Goal: Information Seeking & Learning: Learn about a topic

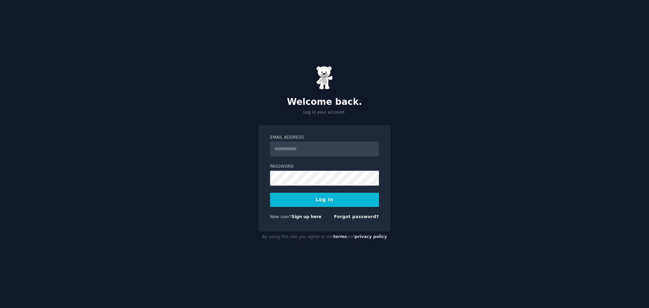
type input "**********"
click at [242, 226] on div "**********" at bounding box center [324, 154] width 649 height 308
click at [300, 218] on link "Sign up here" at bounding box center [307, 216] width 30 height 5
type input "**********"
click at [270, 193] on button "Log In" at bounding box center [324, 200] width 109 height 14
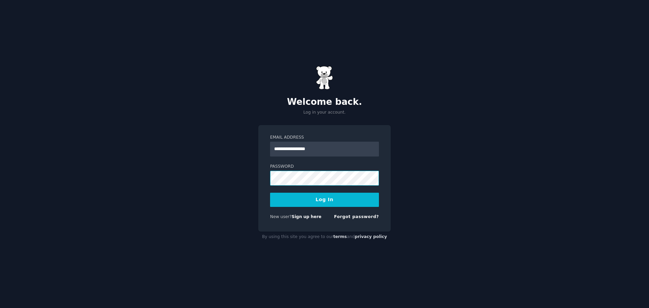
click at [270, 193] on button "Log In" at bounding box center [324, 200] width 109 height 14
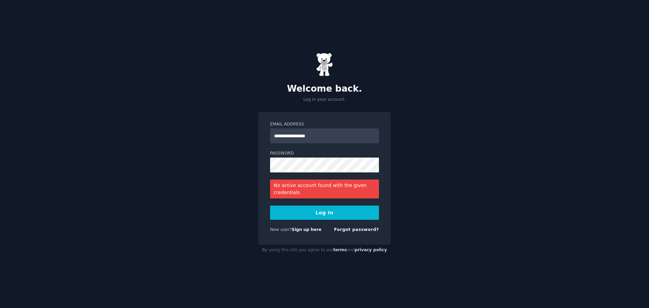
click at [304, 206] on button "Log In" at bounding box center [324, 212] width 109 height 14
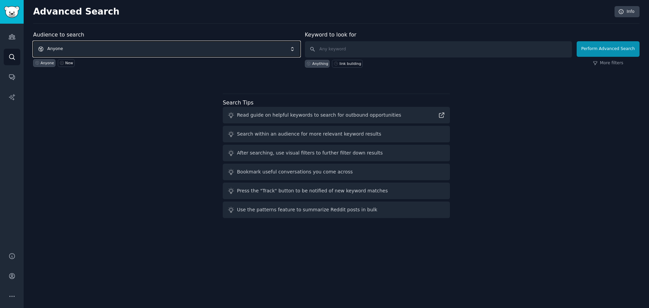
click at [81, 47] on span "Anyone" at bounding box center [166, 49] width 267 height 16
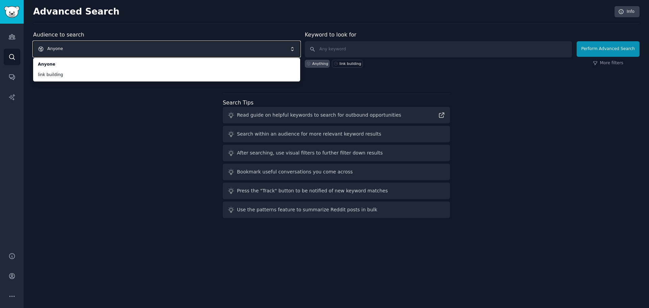
click at [142, 147] on div "Audience to search Anyone Anyone link building Anyone New Keyword to look for A…" at bounding box center [336, 126] width 606 height 190
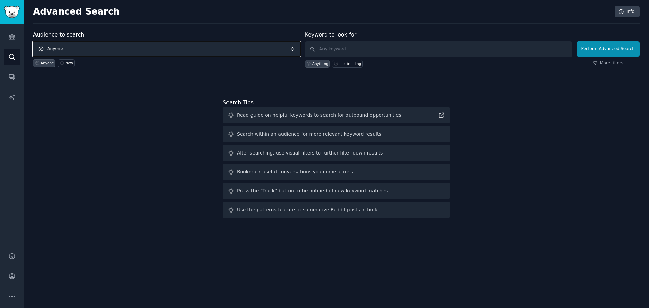
click at [107, 48] on span "Anyone" at bounding box center [166, 49] width 267 height 16
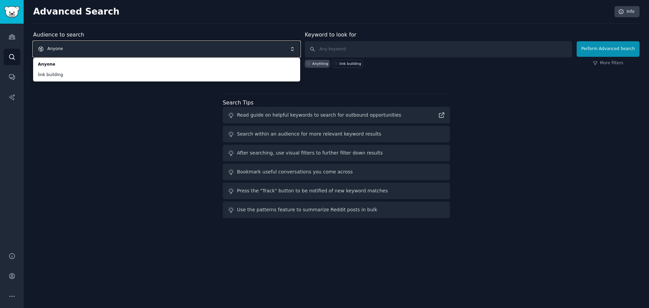
click at [97, 131] on div "Audience to search Anyone Anyone link building Anyone New Keyword to look for A…" at bounding box center [336, 126] width 606 height 190
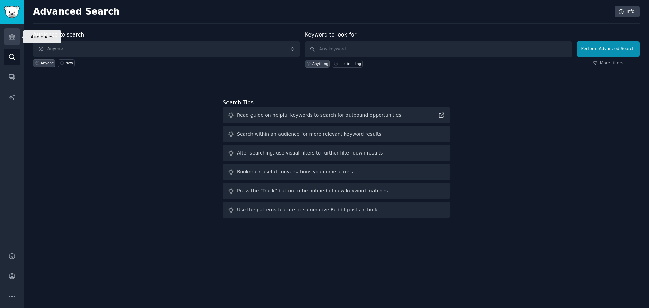
click at [5, 34] on link "Audiences" at bounding box center [12, 36] width 17 height 17
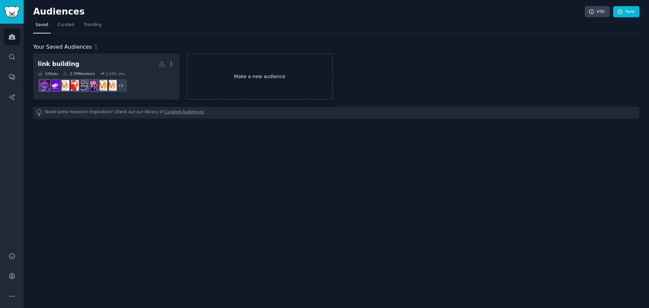
click at [257, 78] on link "Make a new audience" at bounding box center [260, 76] width 146 height 46
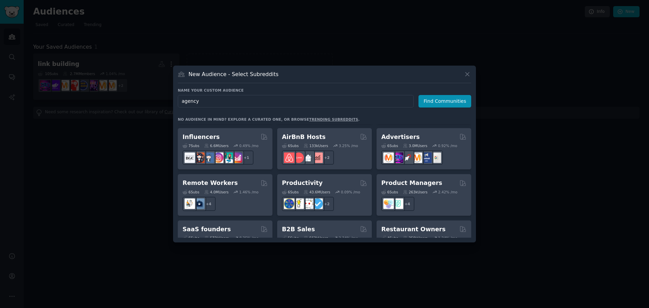
scroll to position [460, 0]
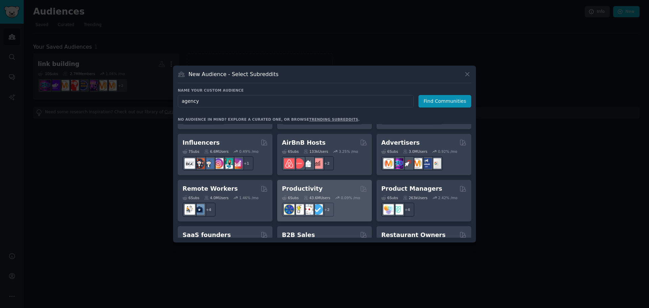
type input "agency"
click at [324, 184] on div "Productivity" at bounding box center [324, 188] width 85 height 8
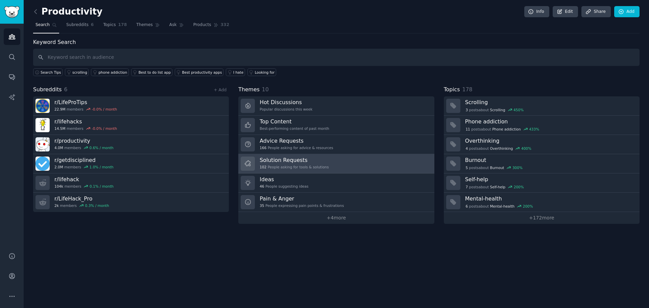
click at [307, 156] on h3 "Solution Requests" at bounding box center [293, 159] width 69 height 7
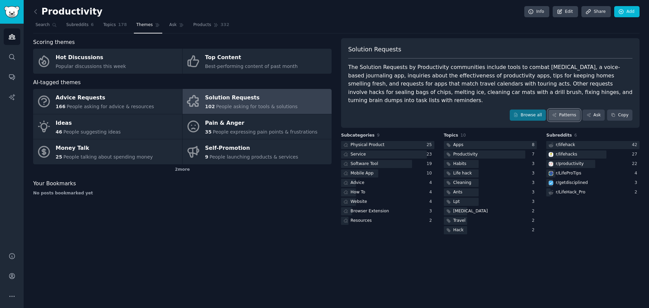
click at [566, 109] on link "Patterns" at bounding box center [564, 114] width 32 height 11
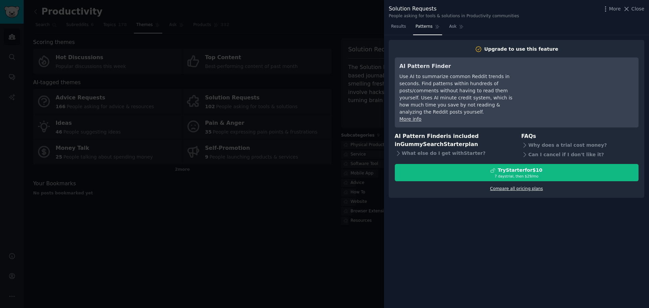
click at [526, 186] on link "Compare all pricing plans" at bounding box center [516, 188] width 53 height 5
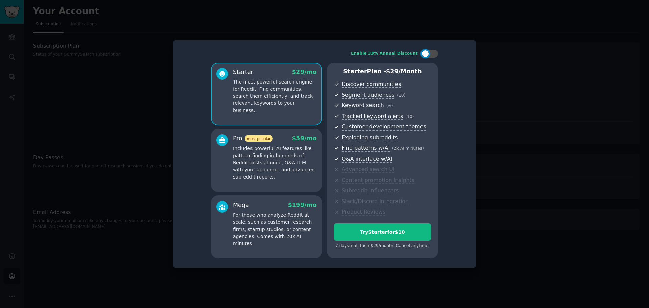
click at [178, 118] on div "Enable 33% Annual Discount Starter $ 29 /mo The most powerful search engine for…" at bounding box center [324, 154] width 293 height 218
click at [143, 111] on div at bounding box center [324, 154] width 649 height 308
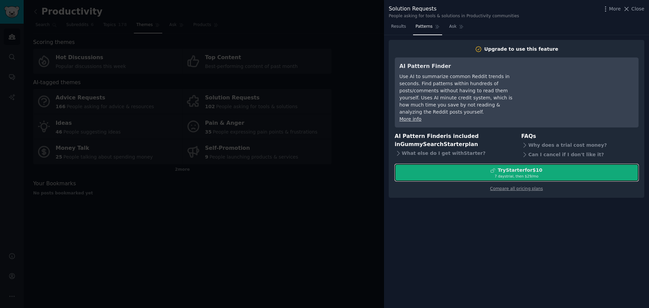
click at [502, 167] on div "Try Starter for $10" at bounding box center [519, 170] width 45 height 7
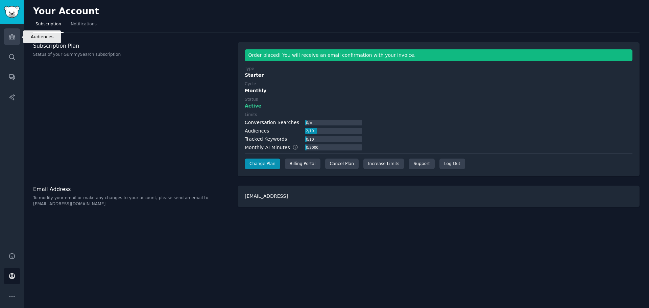
click at [8, 38] on icon "Sidebar" at bounding box center [11, 36] width 7 height 7
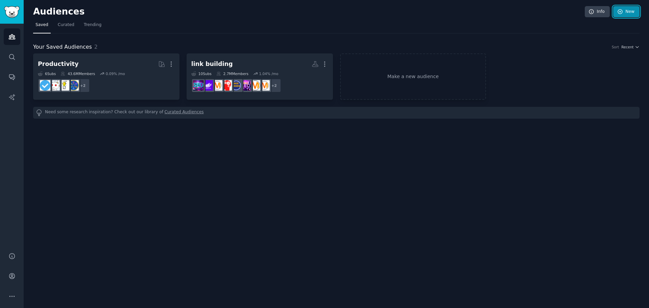
click at [626, 9] on link "New" at bounding box center [626, 11] width 26 height 11
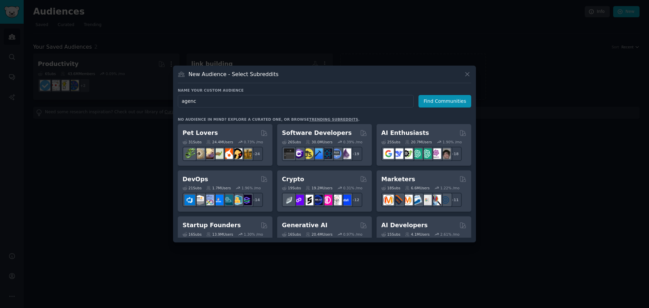
type input "agency"
click button "Find Communities" at bounding box center [444, 101] width 53 height 13
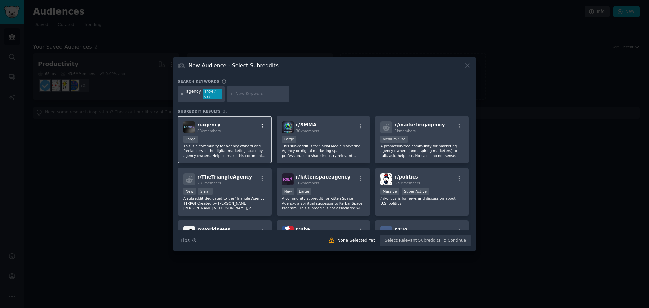
click at [262, 123] on icon "button" at bounding box center [262, 126] width 6 height 6
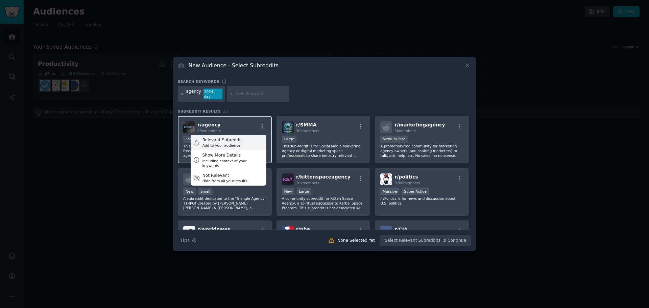
click at [246, 136] on div "Relevant Subreddit Add to your audience" at bounding box center [229, 143] width 76 height 16
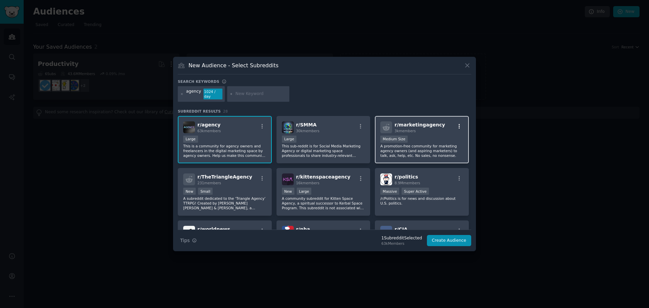
click at [458, 123] on icon "button" at bounding box center [459, 126] width 6 height 6
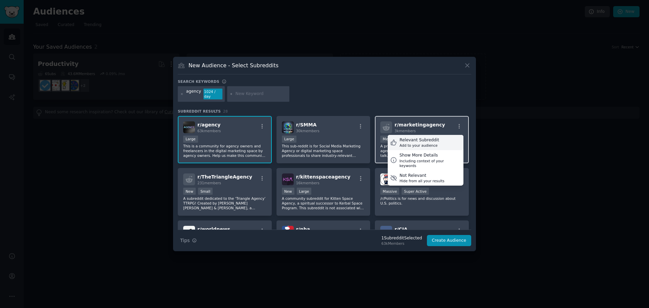
click at [443, 139] on div "Relevant Subreddit Add to your audience" at bounding box center [426, 143] width 76 height 16
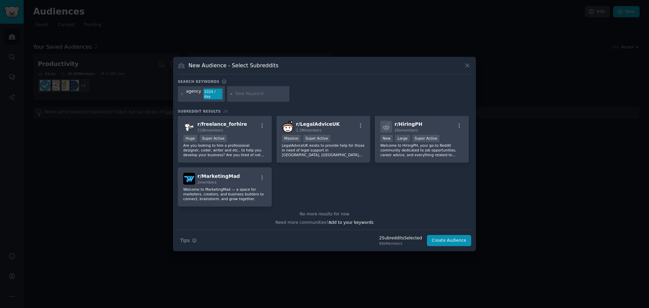
scroll to position [414, 0]
click at [256, 94] on input "text" at bounding box center [260, 94] width 51 height 6
type input "professional service"
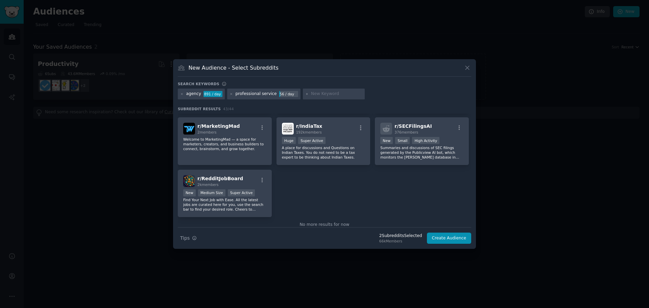
scroll to position [676, 0]
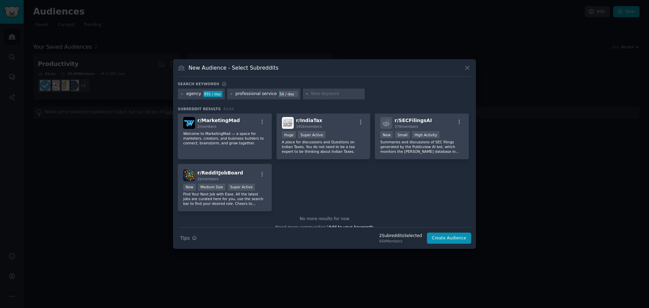
click at [255, 92] on div "professional service" at bounding box center [255, 94] width 41 height 6
click at [267, 94] on div "professional service" at bounding box center [255, 94] width 41 height 6
click at [268, 94] on div "professional service" at bounding box center [255, 94] width 41 height 6
click at [231, 93] on div "professional service 56 / day" at bounding box center [263, 94] width 73 height 11
click at [230, 94] on icon at bounding box center [231, 94] width 2 height 2
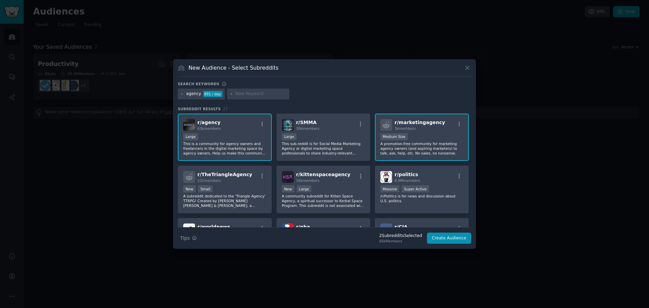
click at [249, 95] on input "text" at bounding box center [260, 94] width 51 height 6
type input "agency owner"
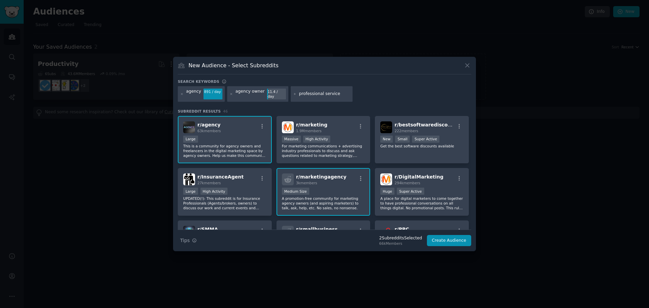
type input "professional services"
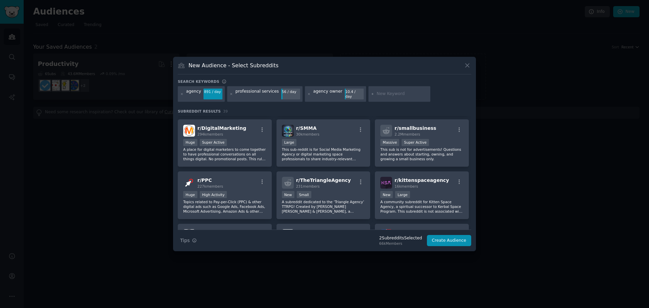
scroll to position [68, 0]
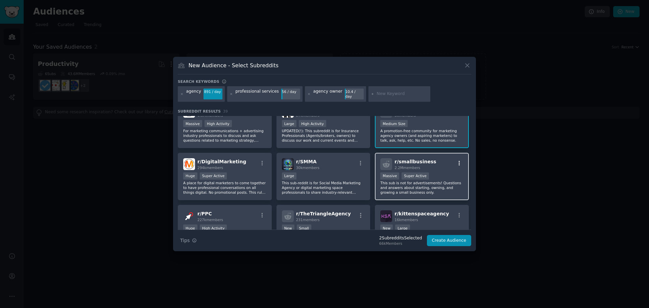
click at [456, 160] on icon "button" at bounding box center [459, 163] width 6 height 6
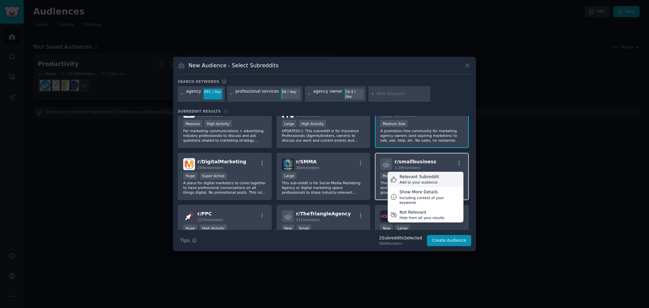
click at [447, 175] on div "Relevant Subreddit Add to your audience" at bounding box center [426, 180] width 76 height 16
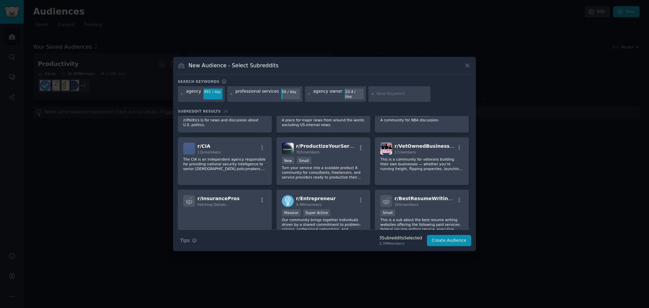
scroll to position [237, 0]
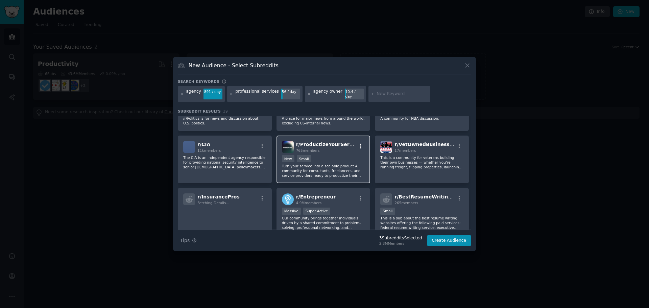
click at [358, 143] on icon "button" at bounding box center [360, 146] width 6 height 6
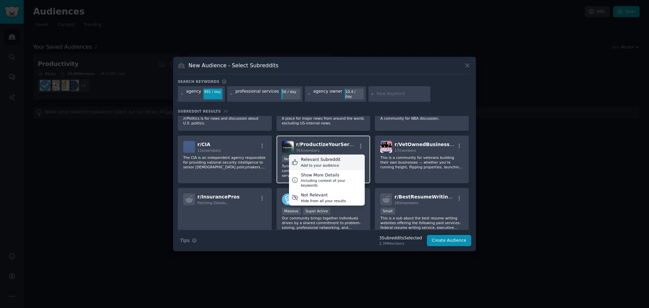
click at [350, 157] on div "Relevant Subreddit Add to your audience" at bounding box center [327, 162] width 76 height 16
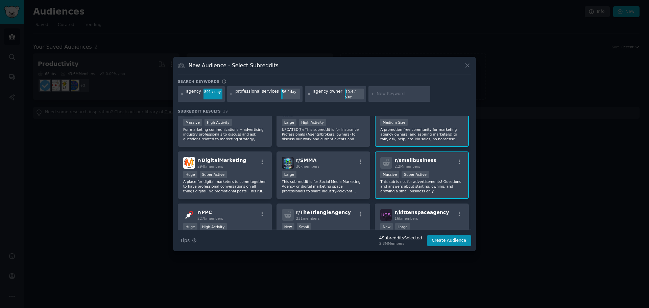
scroll to position [68, 0]
click at [458, 160] on icon "button" at bounding box center [459, 163] width 6 height 6
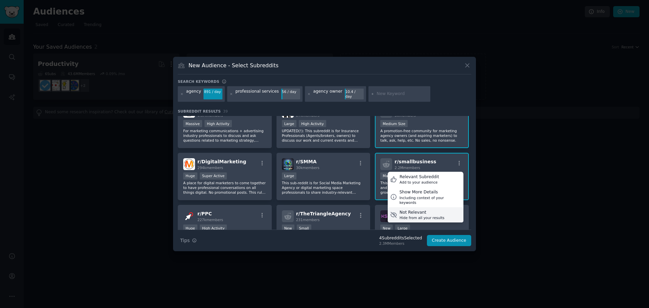
click at [431, 215] on div "Hide from all your results" at bounding box center [421, 217] width 45 height 5
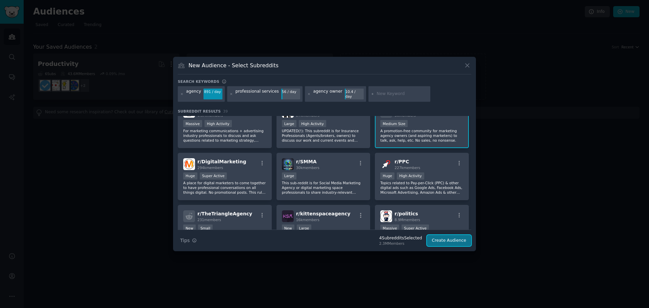
click at [456, 238] on button "Create Audience" at bounding box center [449, 240] width 45 height 11
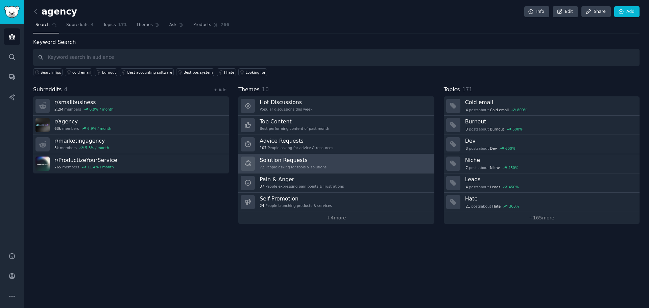
click at [339, 166] on link "Solution Requests 72 People asking for tools & solutions" at bounding box center [336, 163] width 196 height 19
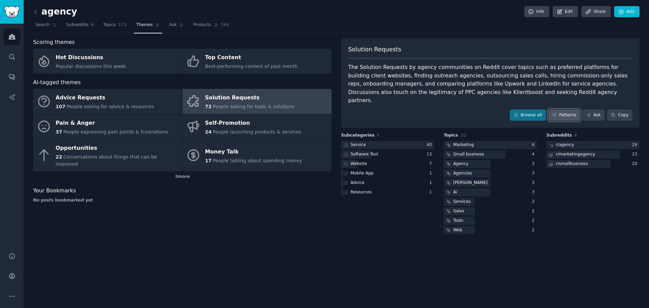
click at [562, 109] on link "Patterns" at bounding box center [564, 114] width 32 height 11
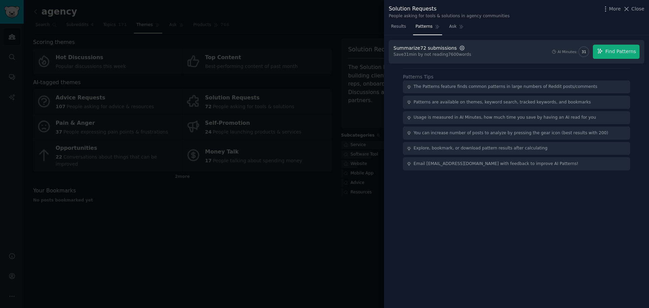
click at [459, 47] on icon "button" at bounding box center [462, 48] width 6 height 6
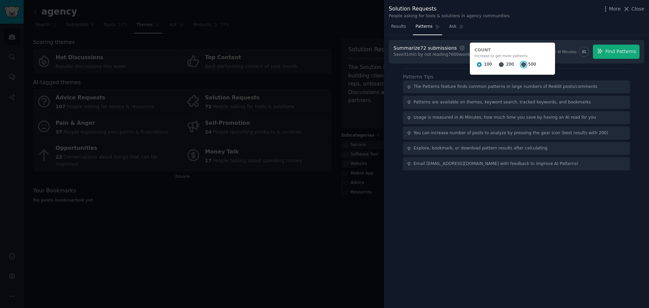
click at [521, 65] on input "500" at bounding box center [523, 64] width 5 height 5
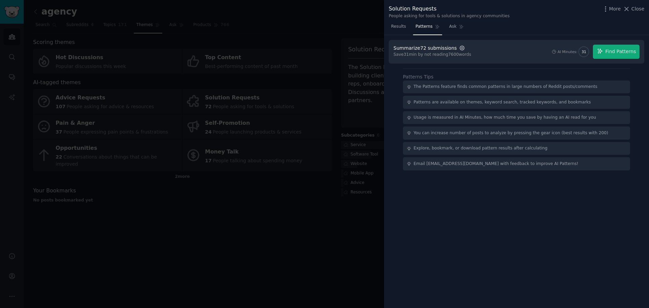
click at [459, 48] on icon "button" at bounding box center [462, 48] width 6 height 6
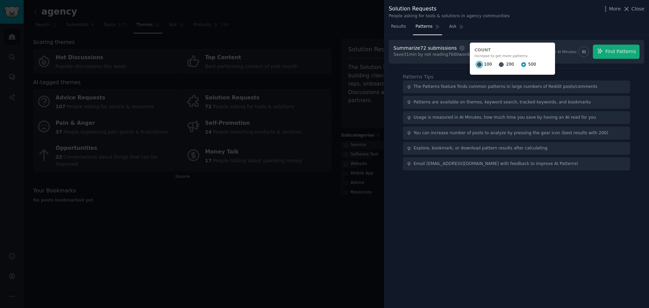
click at [477, 63] on input "100" at bounding box center [479, 64] width 5 height 5
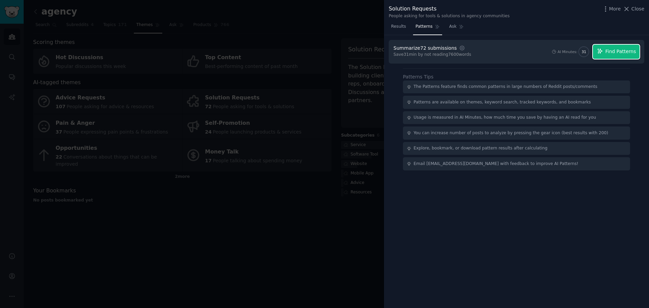
click at [609, 48] on button "Find Patterns" at bounding box center [616, 52] width 47 height 14
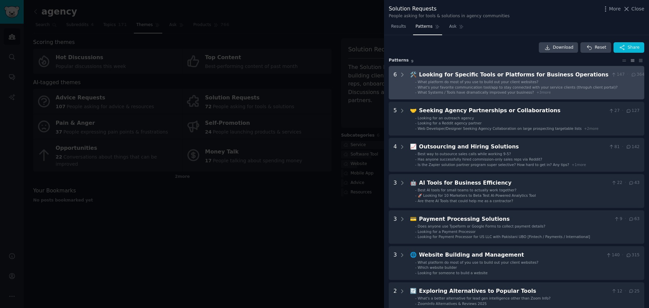
click at [406, 75] on Operations "6 🛠️ Looking for Specific Tools or Platforms for Business Operations 147 · 364 …" at bounding box center [516, 83] width 255 height 34
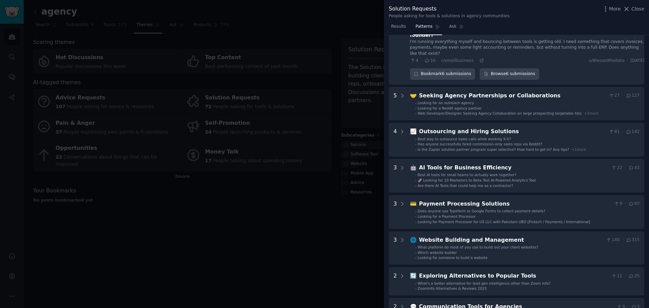
scroll to position [233, 0]
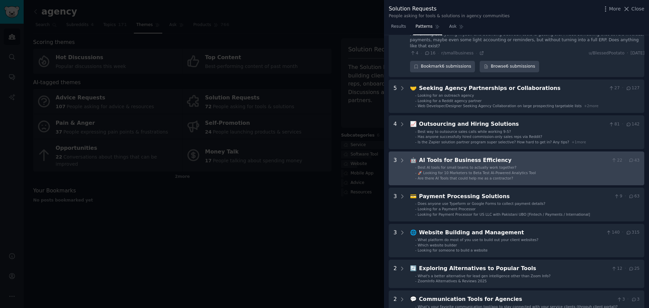
click at [476, 156] on div "🤖 AI Tools for Business Efficiency 22 · 43 - Best AI tools for small teams to a…" at bounding box center [524, 168] width 229 height 24
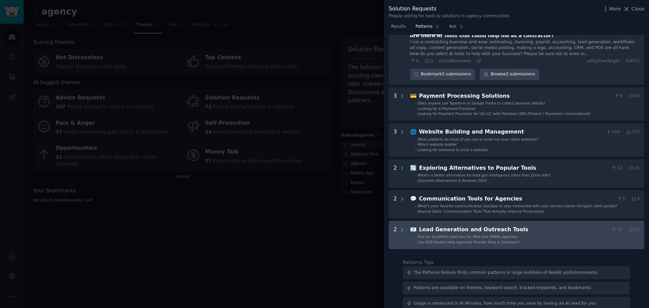
scroll to position [469, 0]
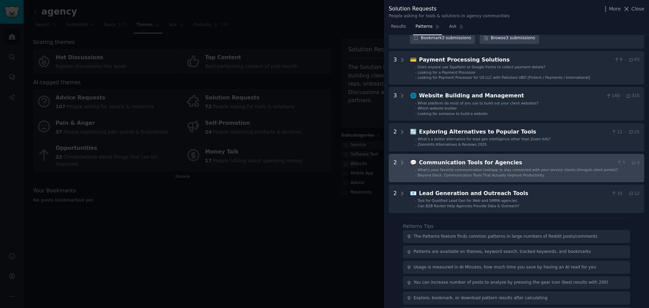
click at [441, 158] on div "Communication Tools for Agencies" at bounding box center [516, 162] width 195 height 8
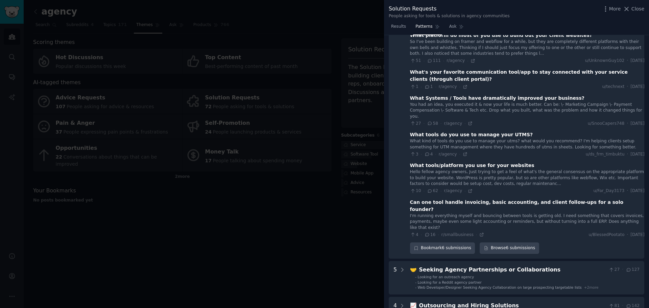
scroll to position [0, 0]
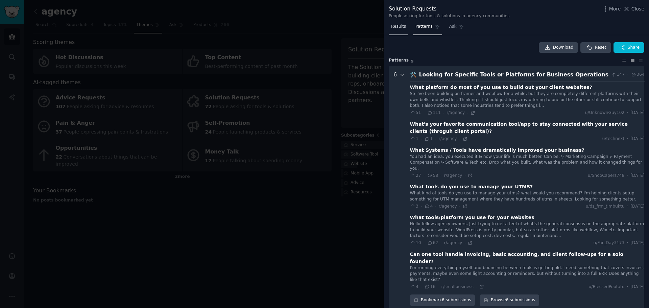
click at [396, 32] on link "Results" at bounding box center [399, 28] width 20 height 14
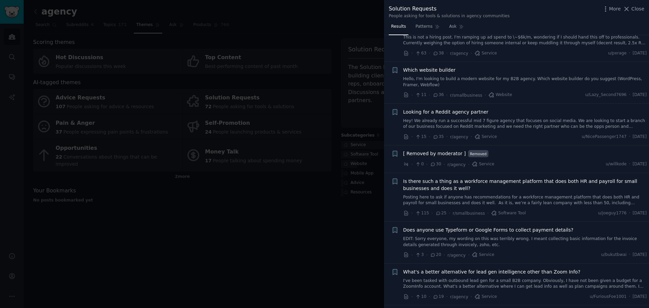
scroll to position [574, 0]
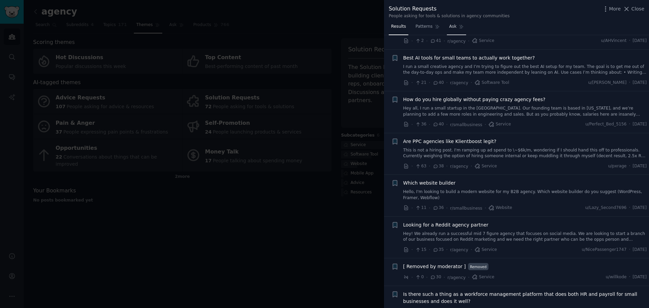
click at [449, 29] on span "Ask" at bounding box center [452, 27] width 7 height 6
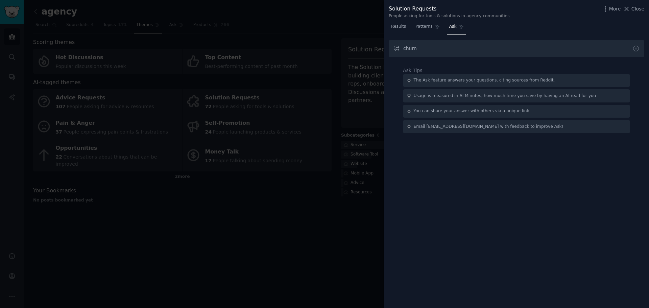
type input "churn"
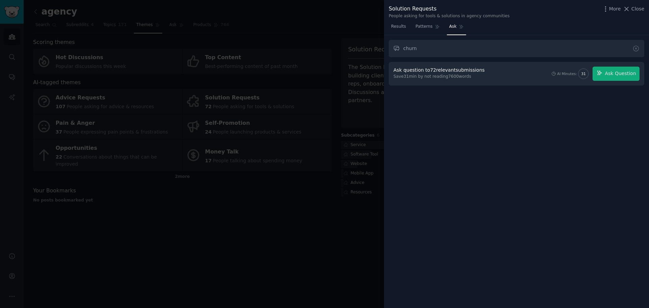
click at [210, 296] on div at bounding box center [324, 154] width 649 height 308
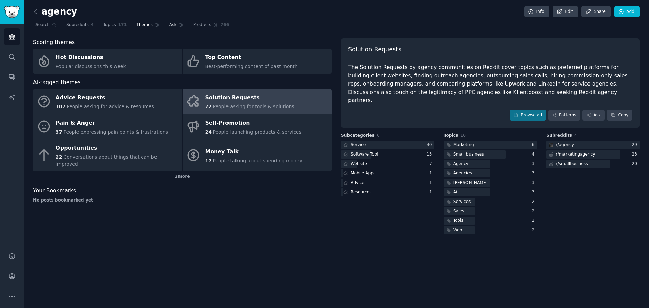
click at [170, 21] on link "Ask" at bounding box center [176, 27] width 19 height 14
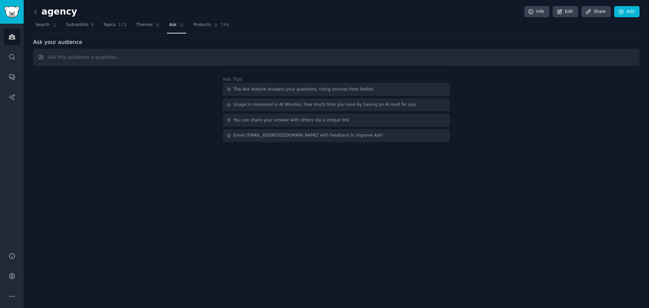
type input "v"
type input "c"
type input "A"
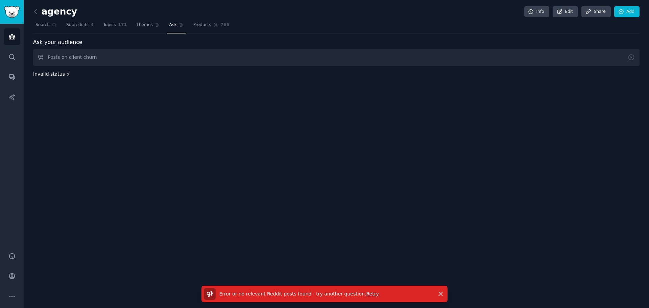
drag, startPoint x: 103, startPoint y: 57, endPoint x: 50, endPoint y: 66, distance: 54.4
click at [50, 66] on div "Ask your audience Posts on client churn Invalid status :( Error or no relevant …" at bounding box center [336, 58] width 606 height 40
type input "P"
type input "churn"
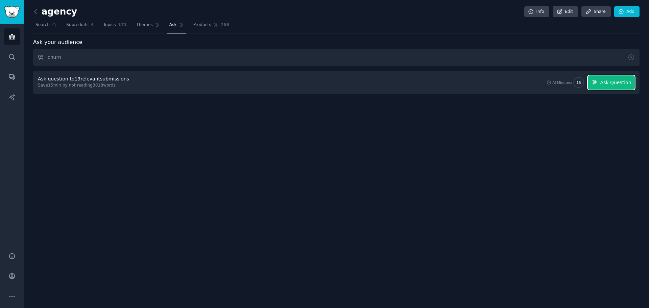
click at [602, 81] on span "Ask Question" at bounding box center [615, 82] width 31 height 7
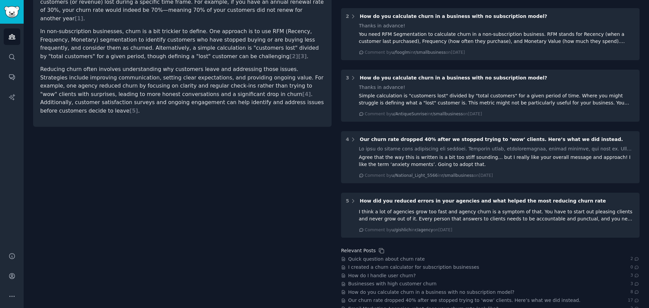
drag, startPoint x: 228, startPoint y: 237, endPoint x: 225, endPoint y: 258, distance: 21.9
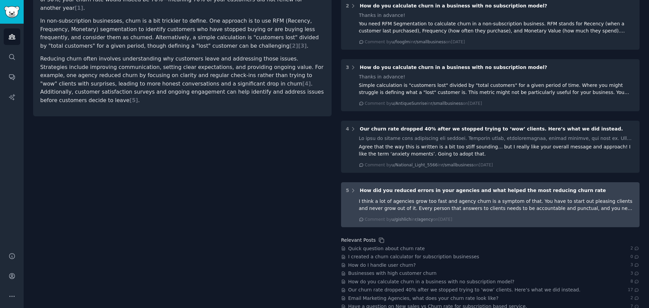
drag, startPoint x: 516, startPoint y: 190, endPoint x: 467, endPoint y: 223, distance: 59.4
click at [467, 223] on div "5 How did you reduced errors in your agencies and what helped the most reducing…" at bounding box center [490, 204] width 298 height 45
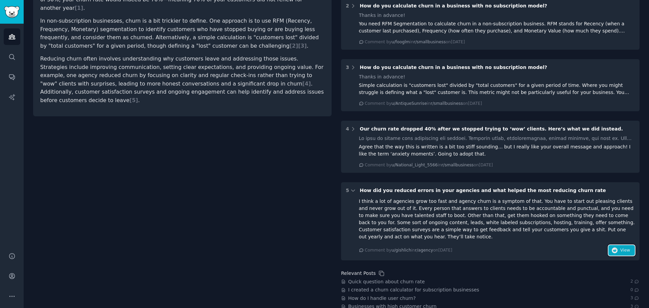
click at [613, 247] on icon "button" at bounding box center [615, 250] width 6 height 6
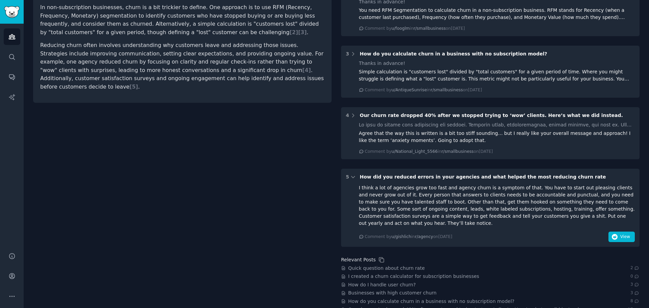
scroll to position [0, 0]
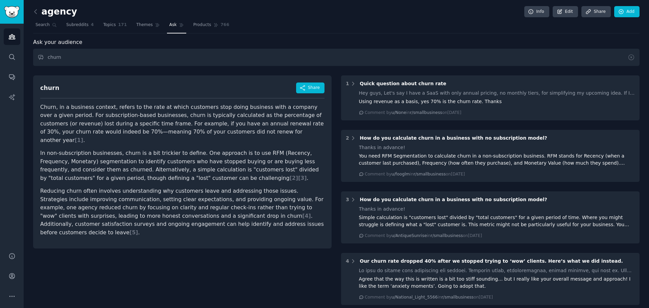
drag, startPoint x: 204, startPoint y: 202, endPoint x: 174, endPoint y: 80, distance: 125.8
click at [78, 26] on span "Subreddits" at bounding box center [77, 25] width 22 height 6
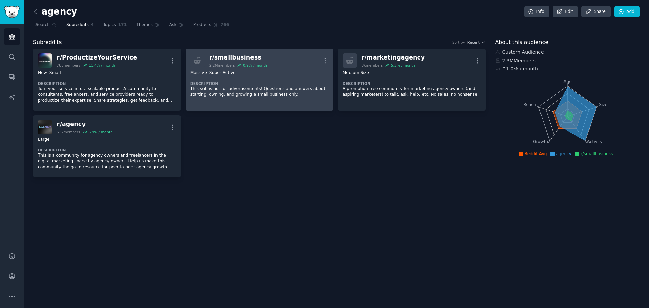
click at [321, 61] on div "r/ smallbusiness 2.2M members 0.9 % / month More" at bounding box center [259, 60] width 138 height 14
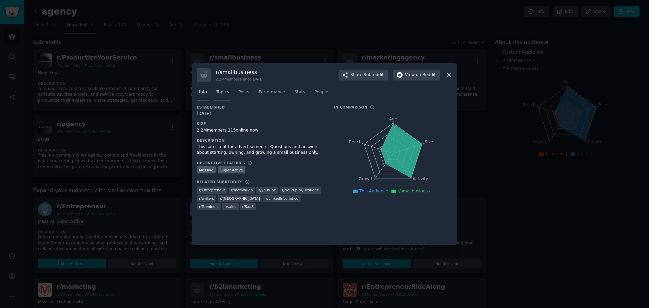
click at [219, 97] on link "Topics" at bounding box center [222, 94] width 17 height 14
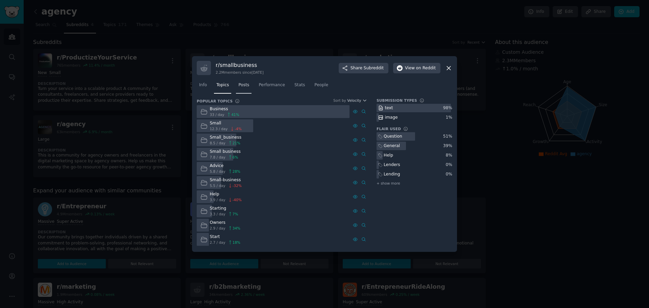
click at [246, 86] on span "Posts" at bounding box center [243, 85] width 11 height 6
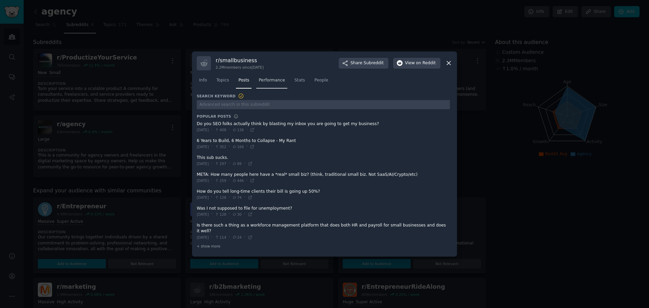
click at [267, 83] on span "Performance" at bounding box center [271, 80] width 26 height 6
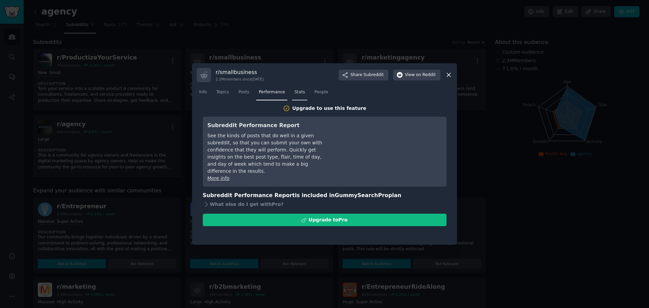
click at [294, 89] on span "Stats" at bounding box center [299, 92] width 10 height 6
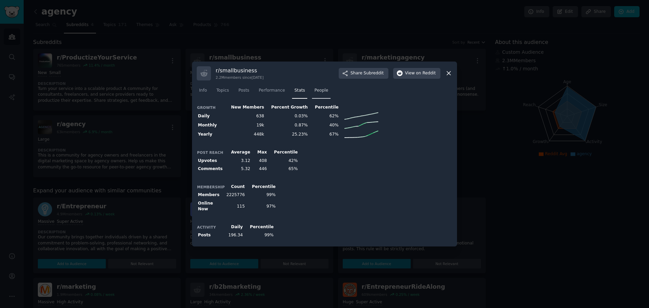
click at [316, 94] on span "People" at bounding box center [321, 91] width 14 height 6
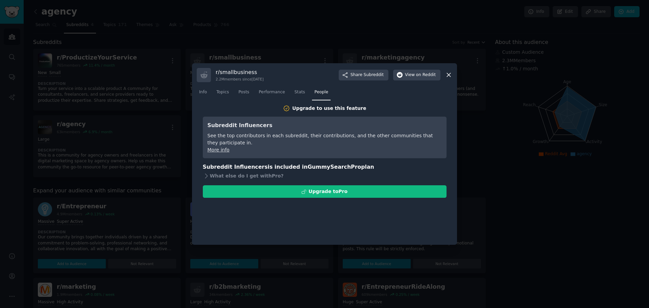
click at [505, 176] on div at bounding box center [324, 154] width 649 height 308
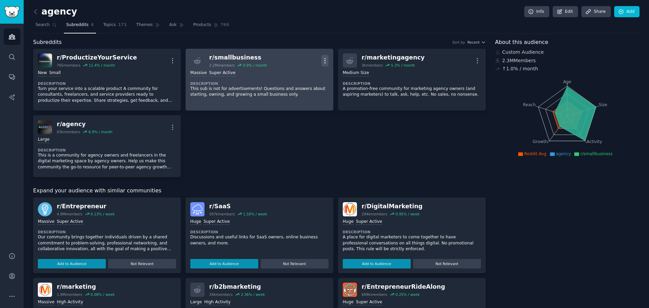
click at [322, 56] on button "More" at bounding box center [324, 61] width 7 height 12
click at [303, 85] on p "Delete" at bounding box center [299, 86] width 16 height 7
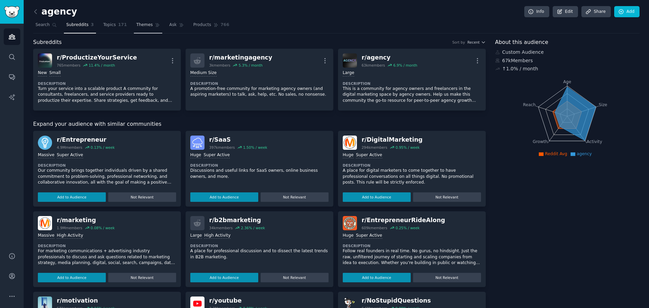
click at [138, 26] on span "Themes" at bounding box center [144, 25] width 17 height 6
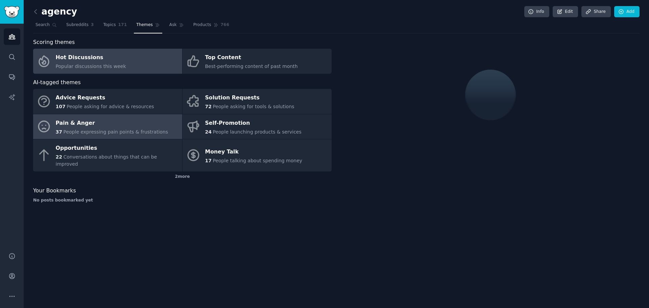
click at [124, 126] on div "Pain & Anger" at bounding box center [112, 123] width 113 height 11
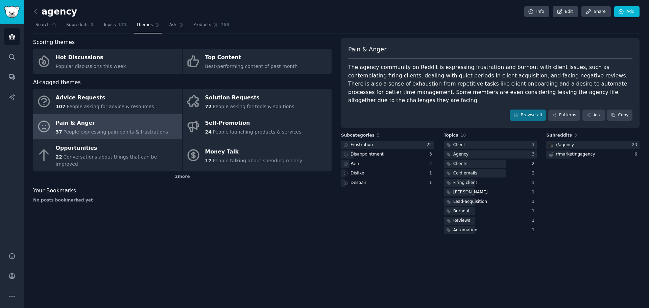
click at [102, 127] on div "Pain & Anger" at bounding box center [112, 123] width 113 height 11
click at [570, 109] on link "Patterns" at bounding box center [564, 114] width 32 height 11
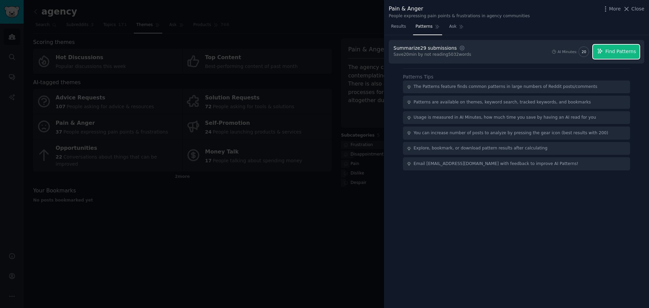
drag, startPoint x: 610, startPoint y: 57, endPoint x: 598, endPoint y: 61, distance: 12.6
click at [610, 56] on button "Find Patterns" at bounding box center [616, 52] width 47 height 14
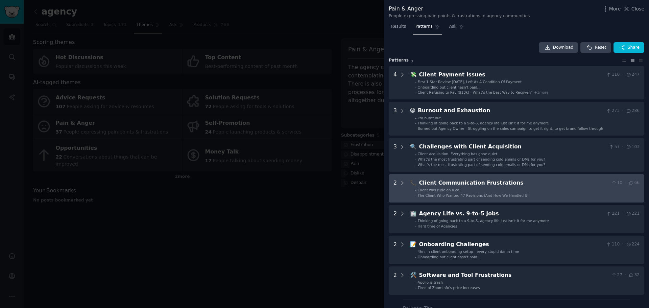
drag, startPoint x: 472, startPoint y: 183, endPoint x: 416, endPoint y: 180, distance: 56.2
click at [416, 180] on span "📞" at bounding box center [413, 182] width 7 height 6
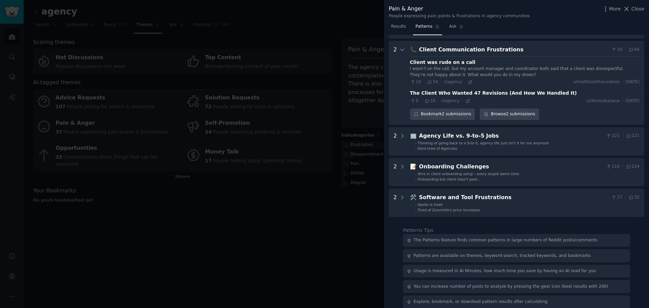
scroll to position [139, 0]
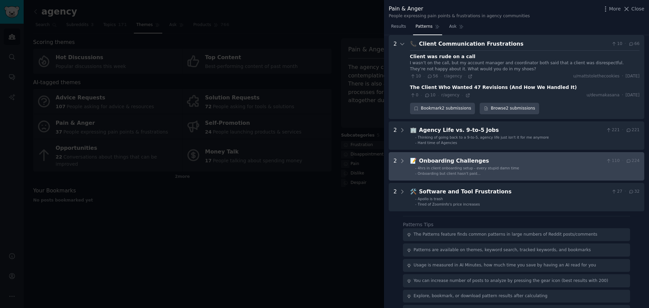
click at [489, 173] on li "- Onboarding but client hasn't paid..." at bounding box center [527, 173] width 224 height 5
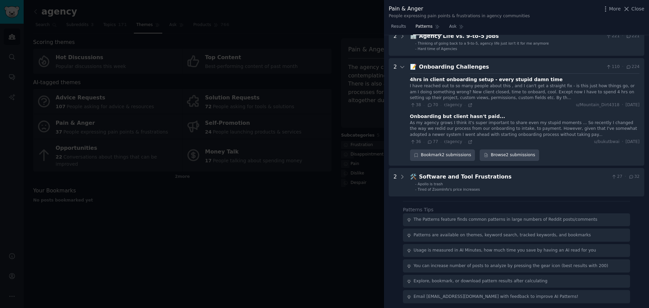
scroll to position [235, 0]
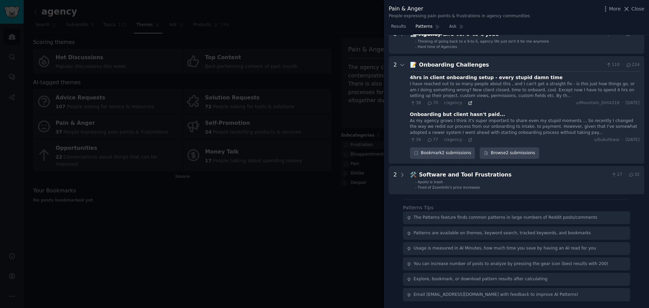
click at [468, 101] on icon at bounding box center [470, 103] width 5 height 5
click at [468, 139] on icon at bounding box center [470, 140] width 5 height 5
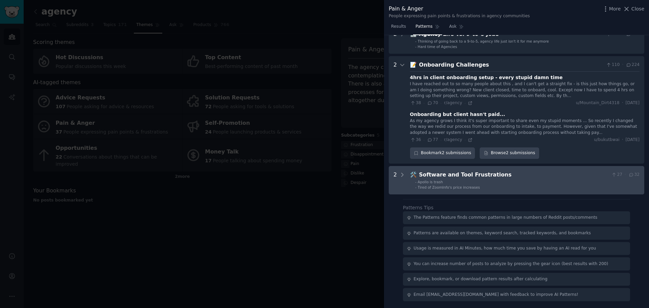
click at [475, 187] on li "- Tired of ZoomInfo's price increases" at bounding box center [527, 187] width 224 height 5
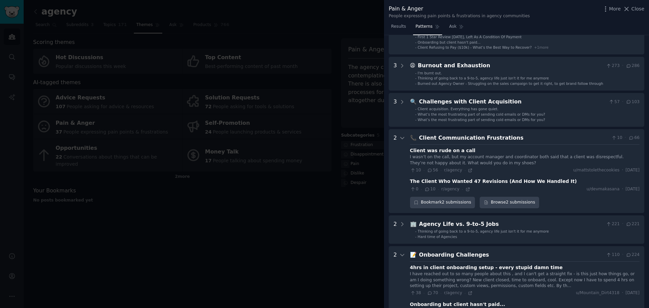
scroll to position [0, 0]
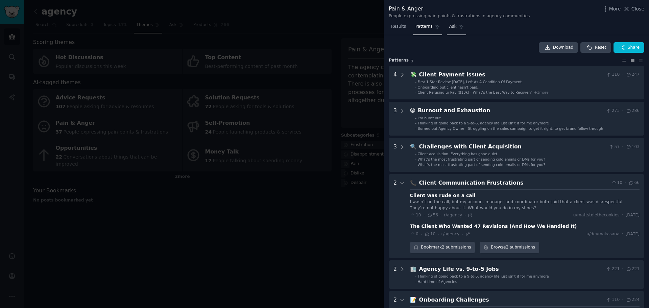
click at [447, 32] on link "Ask" at bounding box center [456, 28] width 19 height 14
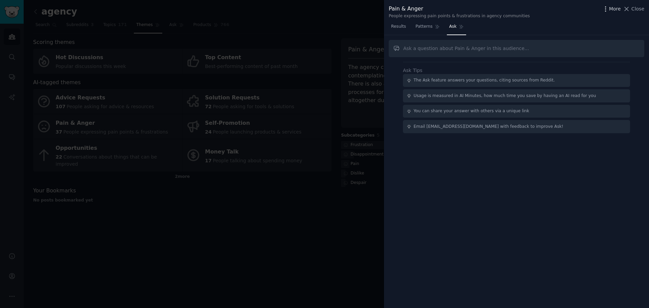
click at [611, 12] on span "More" at bounding box center [615, 8] width 12 height 7
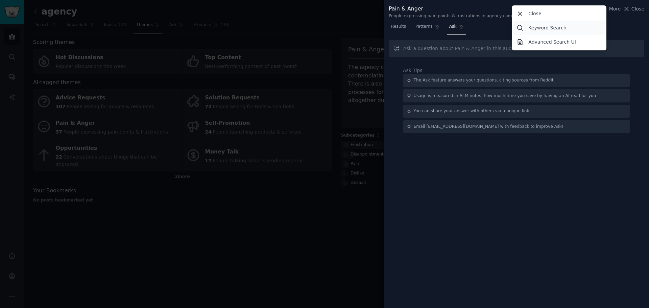
click at [572, 25] on link "Keyword Search" at bounding box center [559, 28] width 92 height 14
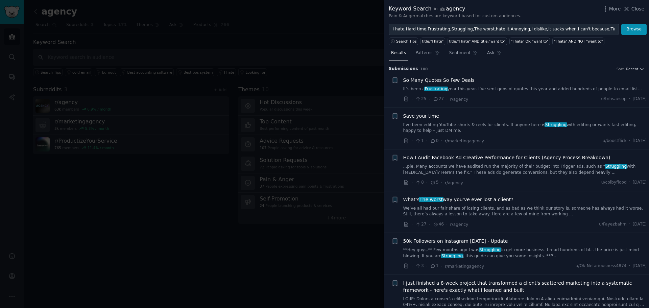
click at [432, 78] on span "So Many Quotes So Few Deals" at bounding box center [438, 80] width 71 height 7
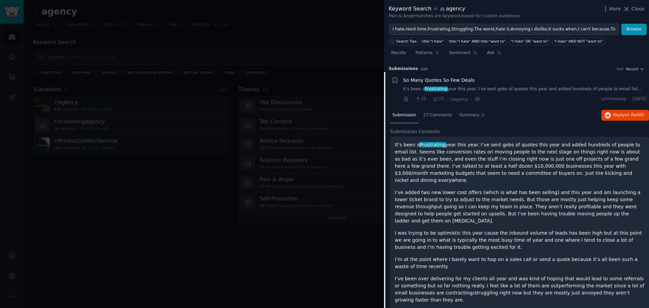
click at [434, 81] on span "So Many Quotes So Few Deals" at bounding box center [438, 80] width 71 height 7
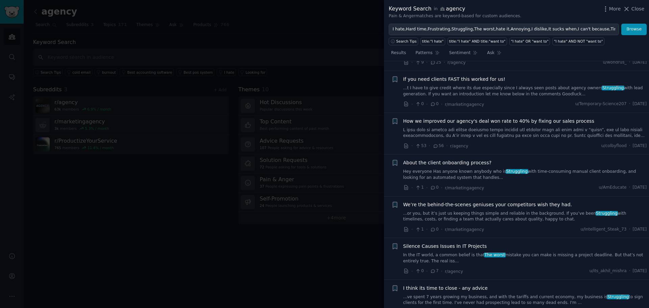
scroll to position [349, 0]
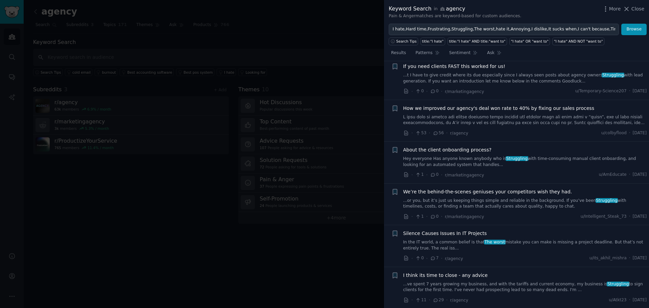
click at [465, 148] on span "About the client onboarding process?" at bounding box center [447, 149] width 88 height 7
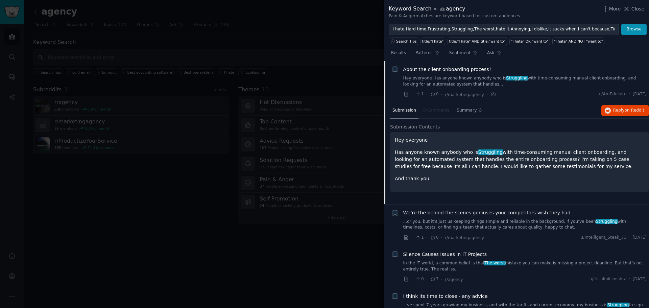
scroll to position [530, 0]
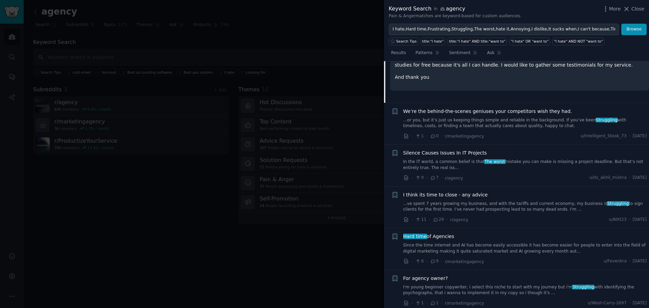
click at [456, 111] on span "We’re the behind-the-scenes geniuses your competitors wish they had." at bounding box center [487, 111] width 169 height 7
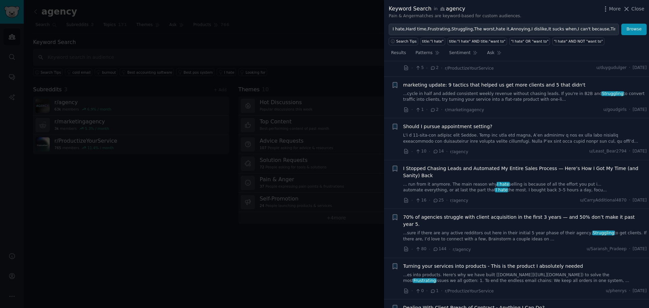
scroll to position [1113, 0]
drag, startPoint x: 503, startPoint y: 194, endPoint x: 500, endPoint y: 192, distance: 4.2
click at [500, 213] on span "70% of agencies struggle with client acquisition in the first 3 years — and 50%…" at bounding box center [525, 220] width 244 height 14
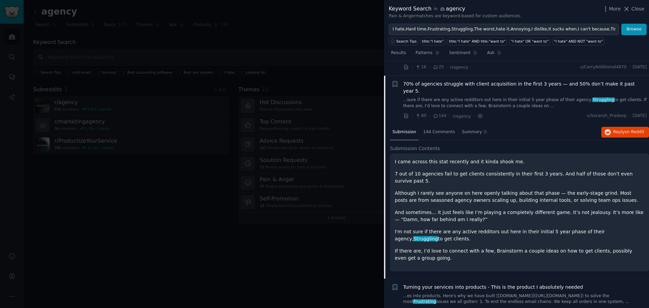
scroll to position [1097, 0]
click at [628, 129] on span "Reply on Reddit" at bounding box center [628, 132] width 31 height 6
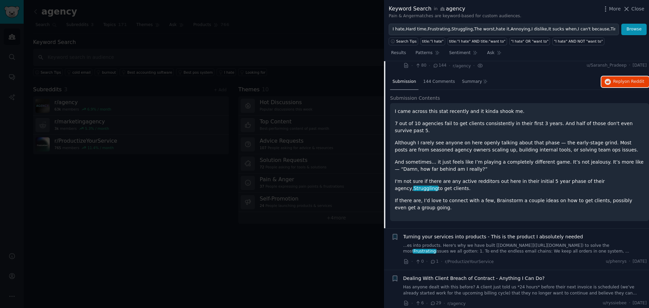
scroll to position [1164, 0]
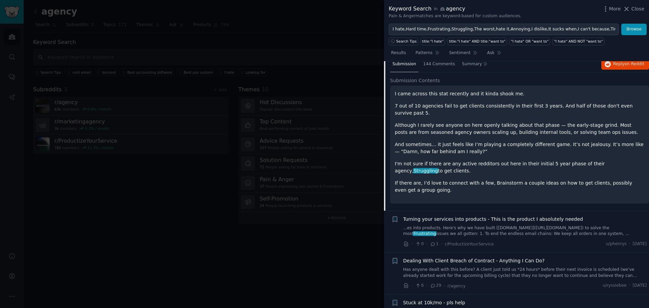
click at [548, 225] on link "...es into products. Here's why we have built [Retainr.io](http://Retainr.io) t…" at bounding box center [525, 231] width 244 height 12
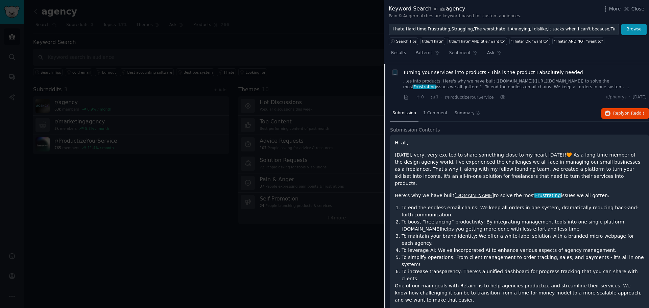
scroll to position [1172, 0]
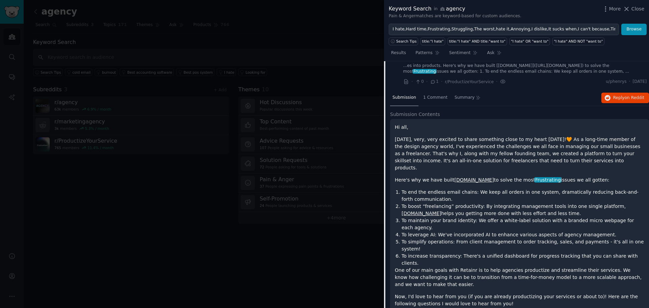
click at [441, 210] on link "Retainr.io" at bounding box center [421, 212] width 40 height 5
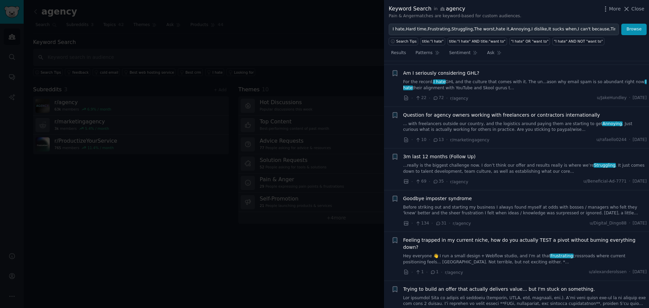
scroll to position [710, 0]
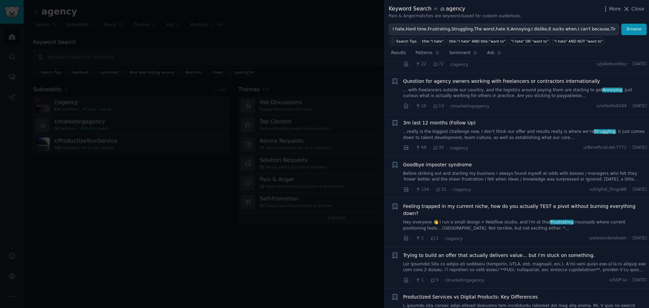
drag, startPoint x: 520, startPoint y: 130, endPoint x: 534, endPoint y: 136, distance: 15.9
click at [520, 130] on link "...really is the biggest challenge now. I don’t think our offer and results rea…" at bounding box center [525, 135] width 244 height 12
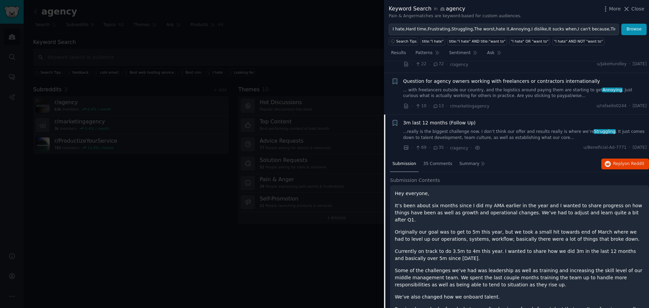
scroll to position [763, 0]
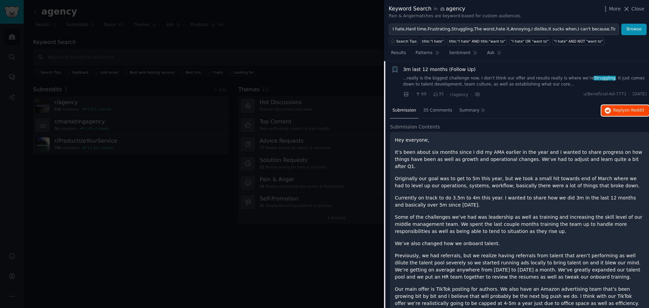
click at [632, 110] on span "on Reddit" at bounding box center [634, 110] width 20 height 5
click at [445, 70] on span "3m last 12 months (Follow Up)" at bounding box center [439, 69] width 73 height 7
